Goal: Task Accomplishment & Management: Complete application form

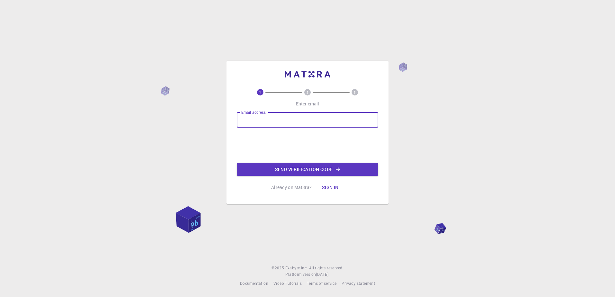
type input "[EMAIL_ADDRESS][DOMAIN_NAME]"
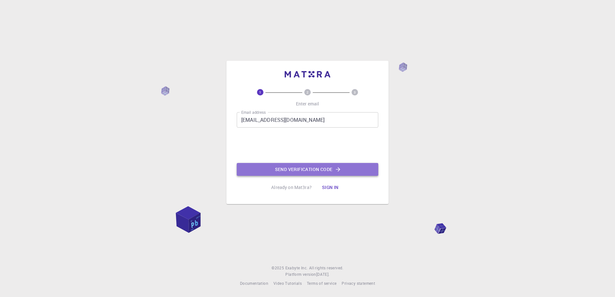
click at [266, 169] on button "Send verification code" at bounding box center [307, 169] width 141 height 13
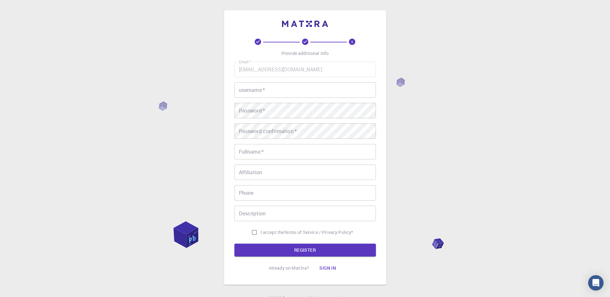
click at [268, 86] on input "username   *" at bounding box center [304, 89] width 141 height 15
type input "Serikbek"
click at [273, 148] on input "Fullname   *" at bounding box center [304, 151] width 141 height 15
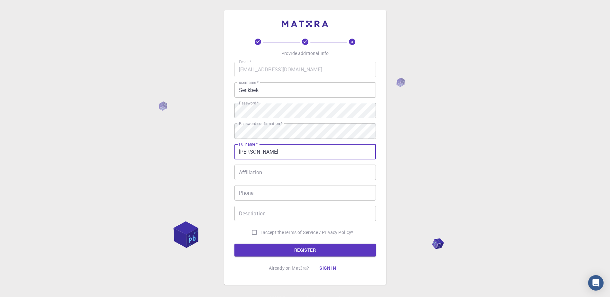
type input "[PERSON_NAME]"
click at [278, 233] on span "I accept the" at bounding box center [272, 232] width 24 height 6
click at [260, 233] on input "I accept the Terms of Service / Privacy Policy *" at bounding box center [254, 232] width 12 height 12
checkbox input "true"
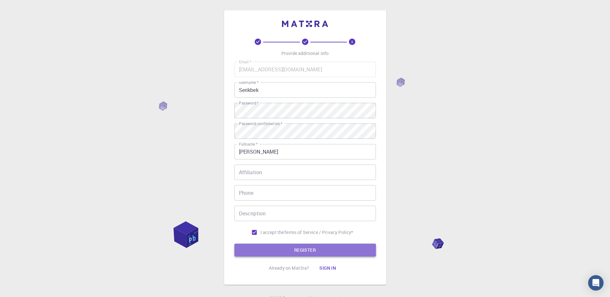
click at [284, 245] on button "REGISTER" at bounding box center [304, 250] width 141 height 13
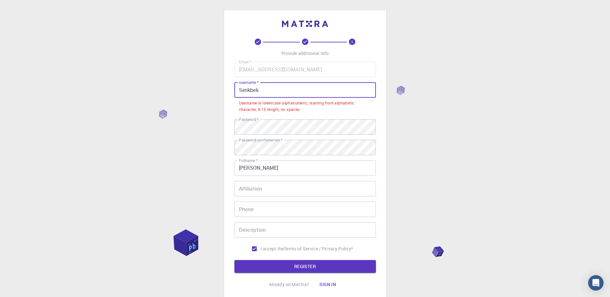
click at [281, 94] on input "Serikbek" at bounding box center [304, 89] width 141 height 15
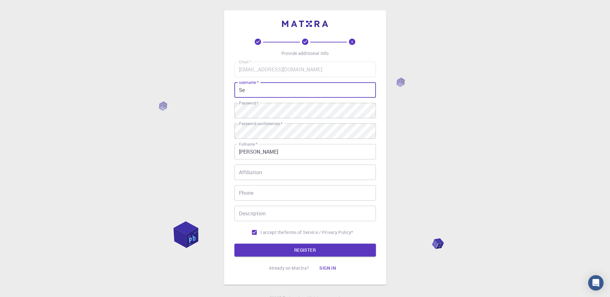
type input "S"
type input "serikbek13"
click at [234, 244] on button "REGISTER" at bounding box center [304, 250] width 141 height 13
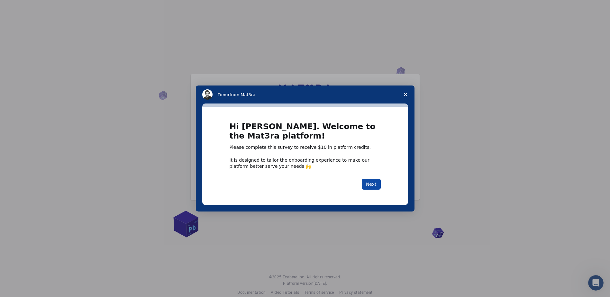
click at [364, 181] on button "Next" at bounding box center [371, 184] width 19 height 11
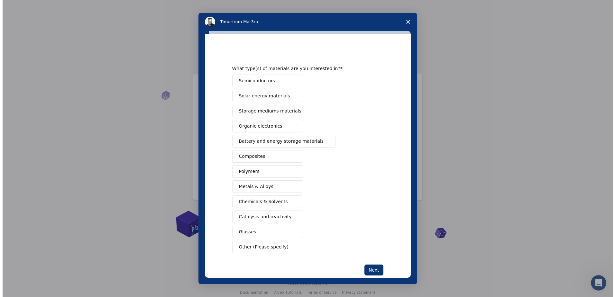
scroll to position [13, 0]
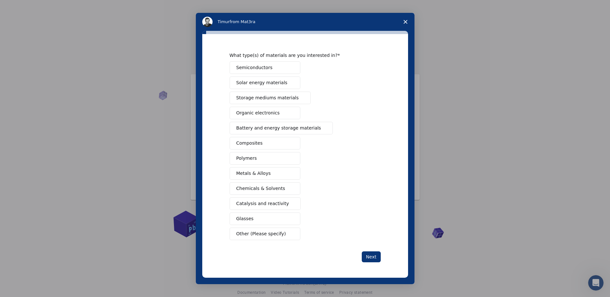
click at [246, 156] on span "Polymers" at bounding box center [246, 158] width 21 height 7
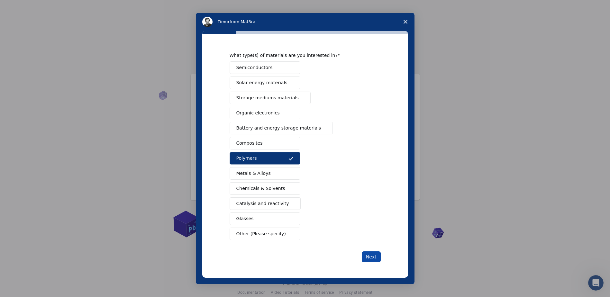
click at [370, 259] on button "Next" at bounding box center [371, 256] width 19 height 11
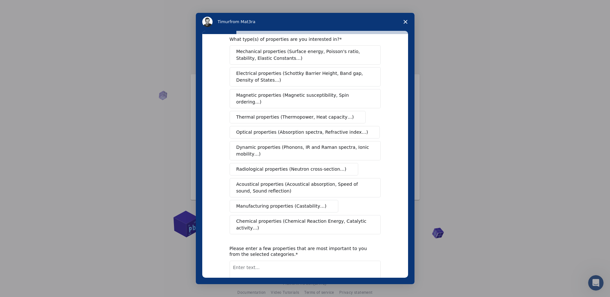
click at [404, 21] on icon "Close survey" at bounding box center [405, 22] width 4 height 4
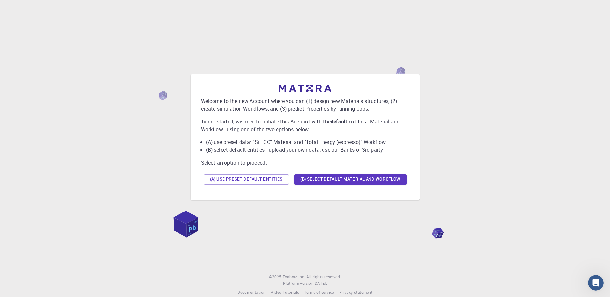
click at [330, 186] on div "(A) Use preset default entities (B) Select default material and workflow" at bounding box center [305, 179] width 208 height 15
click at [329, 178] on button "(B) Select default material and workflow" at bounding box center [350, 179] width 113 height 10
